Goal: Book appointment/travel/reservation

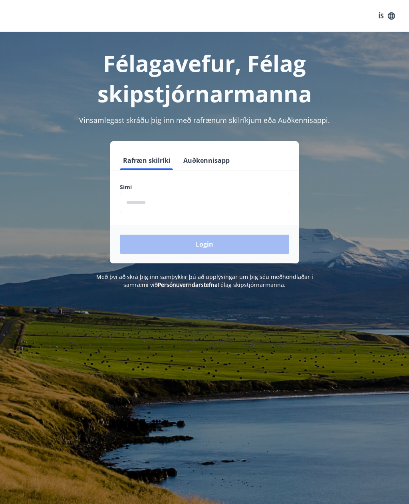
click at [323, 367] on div "Félagavefur, Félag skipstjórnarmanna Vinsamlegast skráðu þig inn með rafrænum s…" at bounding box center [204, 284] width 409 height 504
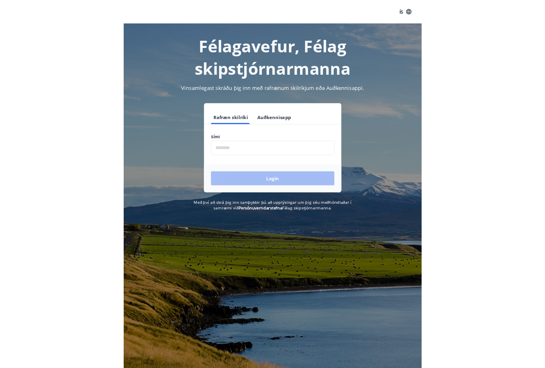
scroll to position [35, 0]
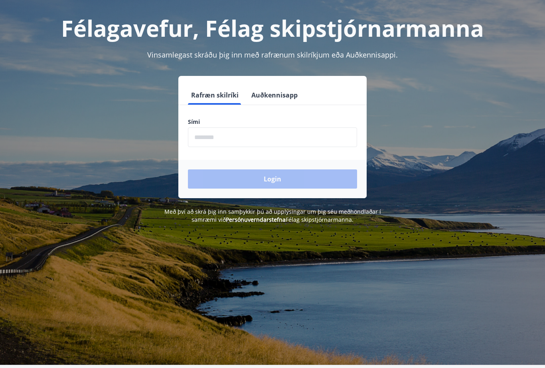
click at [208, 140] on input "phone" at bounding box center [272, 137] width 169 height 20
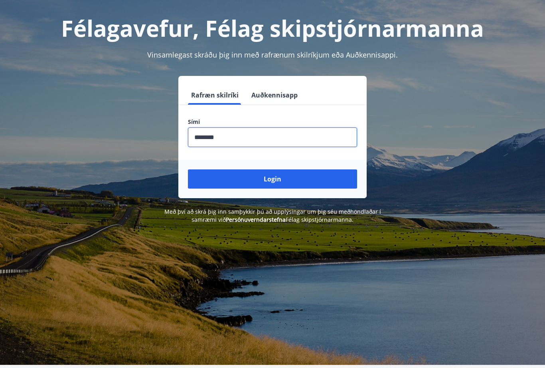
scroll to position [28, 0]
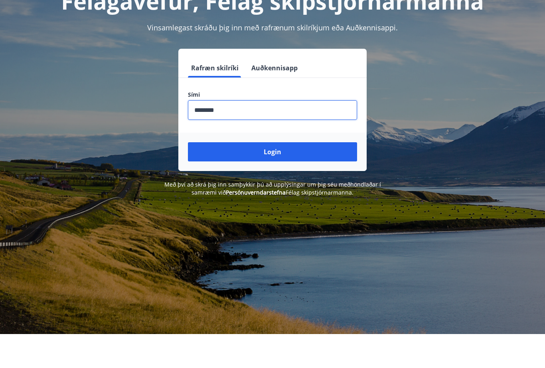
type input "********"
click at [293, 176] on button "Login" at bounding box center [272, 185] width 169 height 19
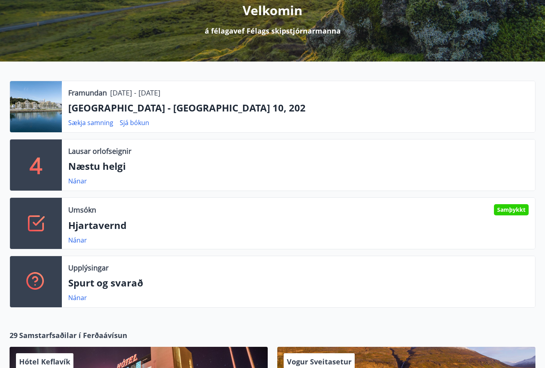
scroll to position [145, 0]
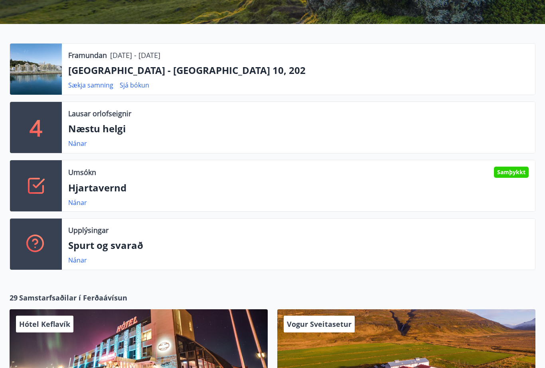
click at [514, 174] on div "Samþykkt" at bounding box center [511, 171] width 35 height 11
click at [107, 189] on p "Hjartavernd" at bounding box center [298, 188] width 461 height 14
click at [508, 174] on div "Samþykkt" at bounding box center [511, 171] width 35 height 11
click at [514, 171] on div "Samþykkt" at bounding box center [511, 171] width 35 height 11
click at [42, 194] on icon at bounding box center [35, 185] width 19 height 19
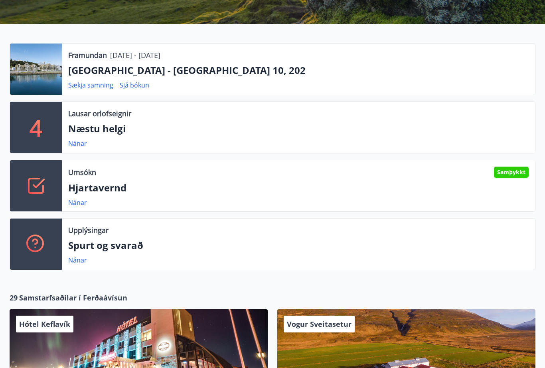
click at [93, 177] on p "Umsókn" at bounding box center [82, 172] width 28 height 10
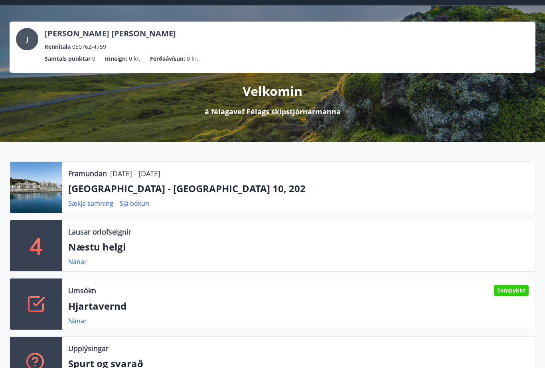
scroll to position [25, 0]
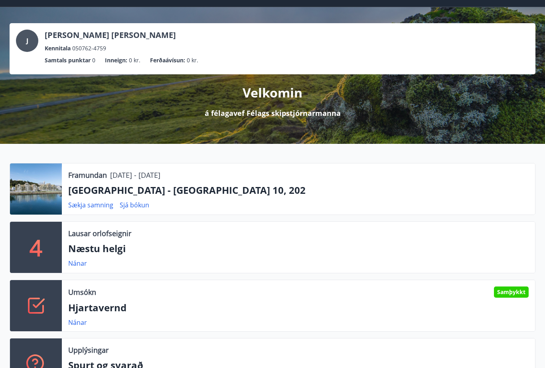
click at [78, 322] on link "Nánar" at bounding box center [77, 322] width 19 height 9
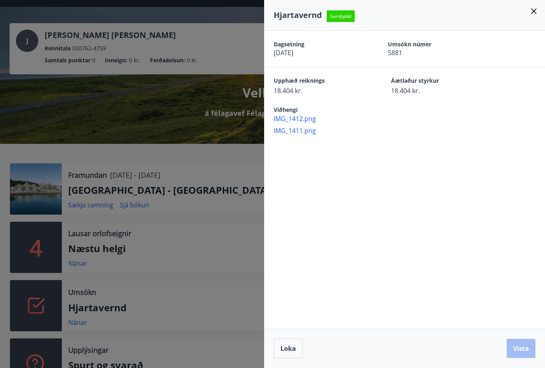
click at [285, 352] on button "Loka" at bounding box center [288, 348] width 29 height 20
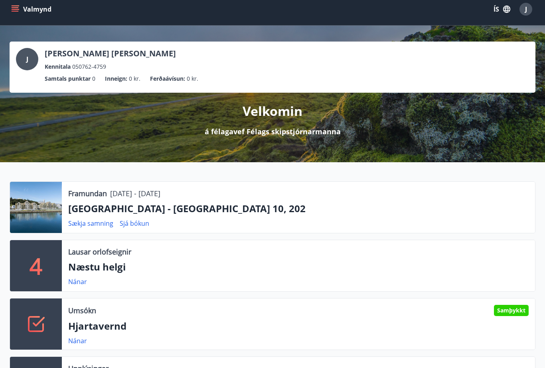
scroll to position [0, 0]
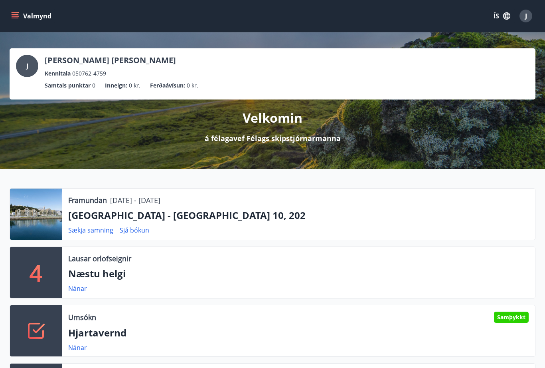
click at [19, 14] on icon "menu" at bounding box center [15, 16] width 8 height 8
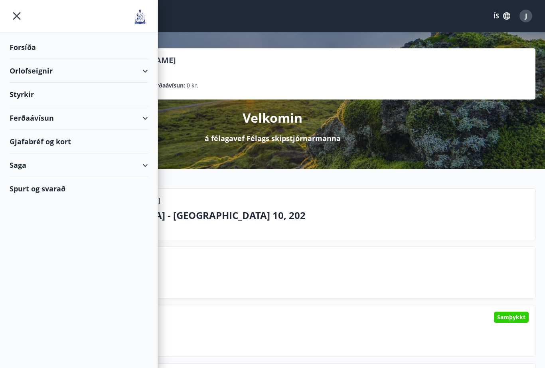
click at [28, 50] on div "Forsíða" at bounding box center [79, 48] width 138 height 24
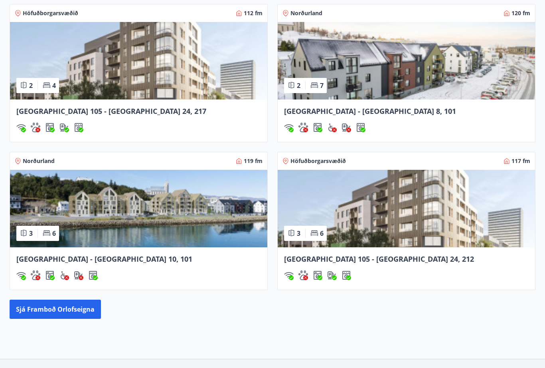
scroll to position [741, 0]
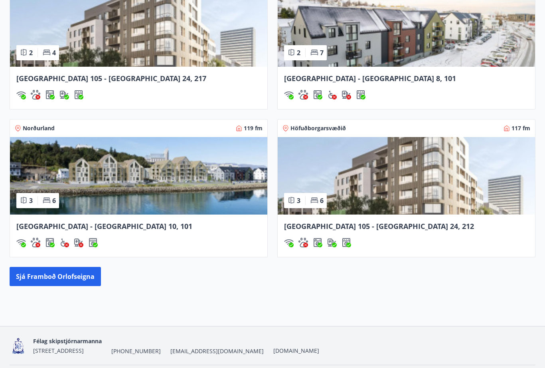
click at [58, 273] on button "Sjá framboð orlofseigna" at bounding box center [55, 276] width 91 height 19
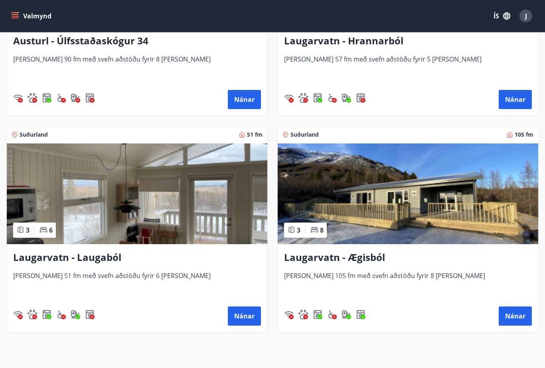
scroll to position [1826, 0]
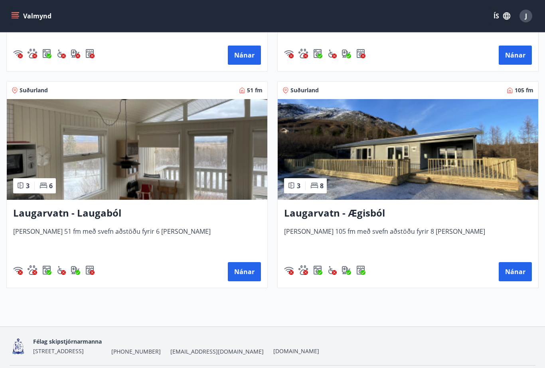
click at [10, 14] on button "Valmynd" at bounding box center [32, 16] width 45 height 14
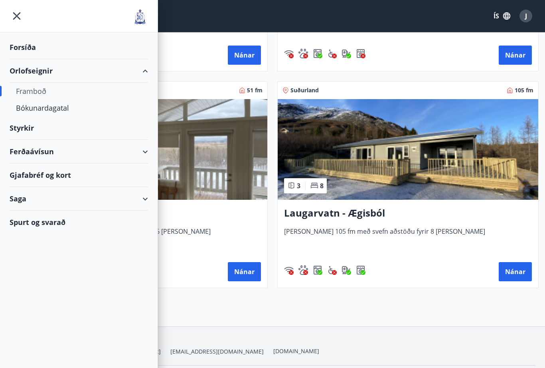
click at [63, 113] on div "Bókunardagatal" at bounding box center [79, 107] width 126 height 17
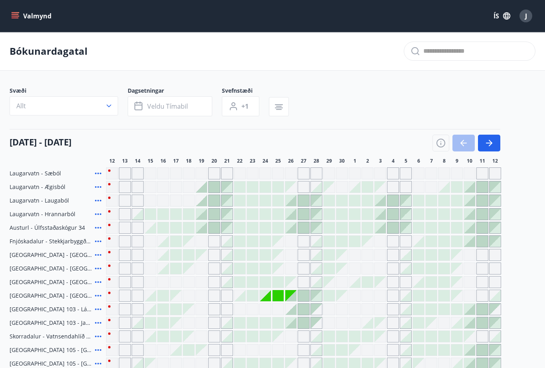
scroll to position [10, 0]
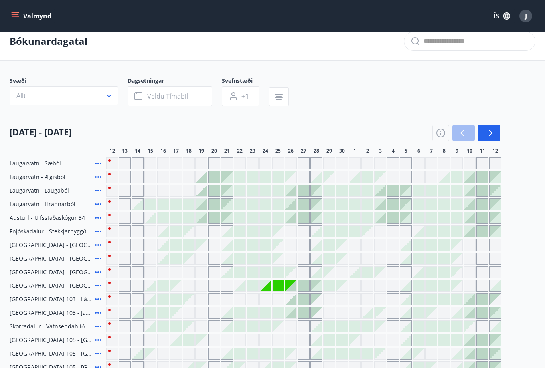
click at [493, 133] on icon "button" at bounding box center [489, 133] width 10 height 10
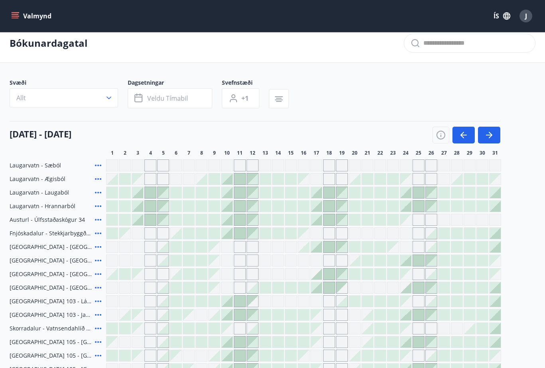
scroll to position [0, 0]
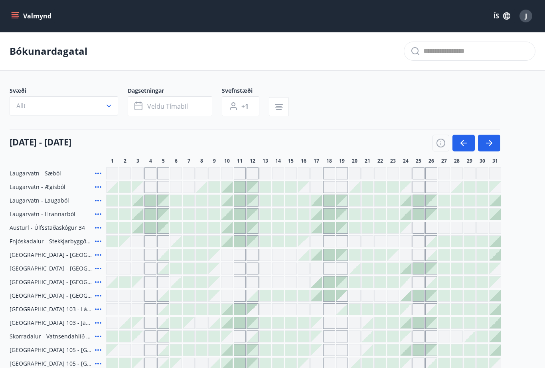
click at [492, 140] on icon "button" at bounding box center [489, 143] width 10 height 10
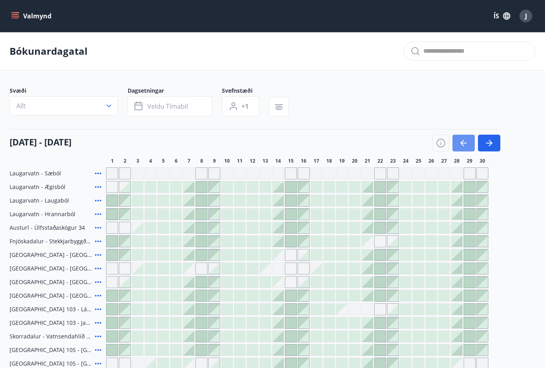
click at [459, 143] on icon "button" at bounding box center [464, 143] width 10 height 10
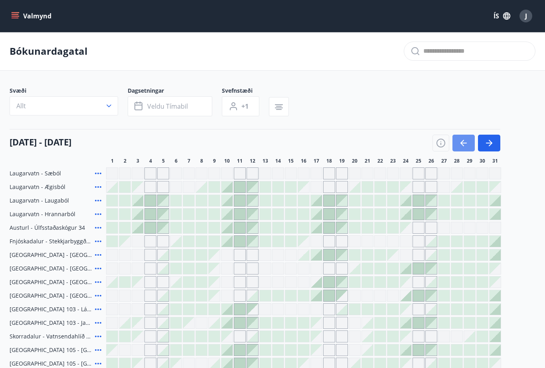
click at [463, 146] on icon "button" at bounding box center [464, 143] width 10 height 10
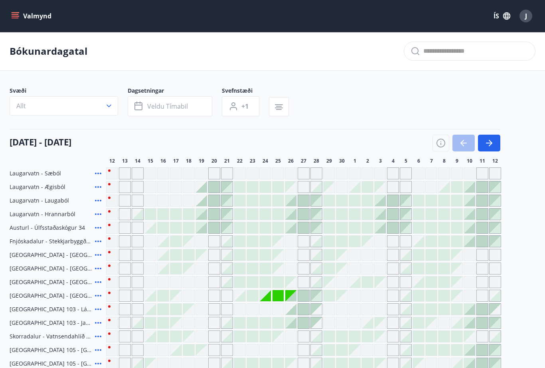
click at [529, 14] on div "J" at bounding box center [526, 16] width 13 height 13
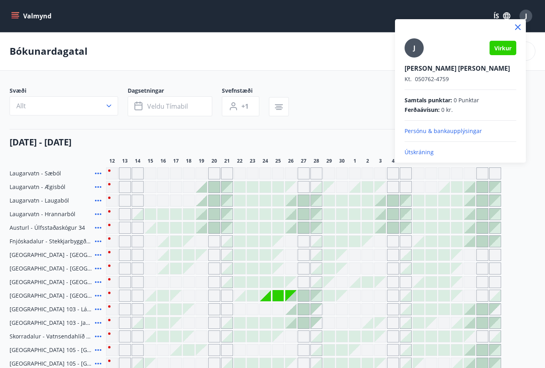
click at [518, 31] on icon at bounding box center [518, 27] width 10 height 10
